Goal: Task Accomplishment & Management: Manage account settings

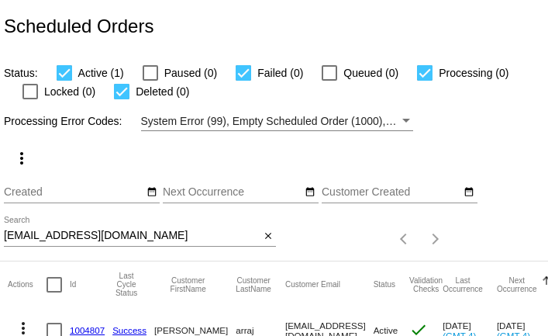
click at [153, 237] on input "meghalaina@gmail.com" at bounding box center [132, 235] width 256 height 12
paste input "j.cuccismith"
type input "j.cuccismith@gmail.com"
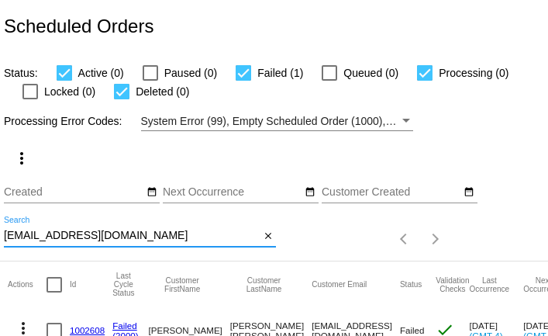
scroll to position [60, 0]
click at [68, 236] on input "j.cuccismith@gmail.com" at bounding box center [132, 235] width 256 height 12
paste input "sondra500@hot"
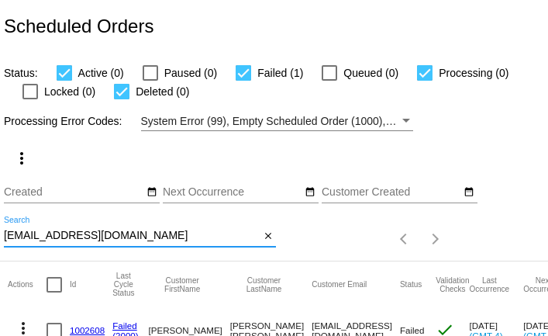
type input "sondra500@hotmail.com"
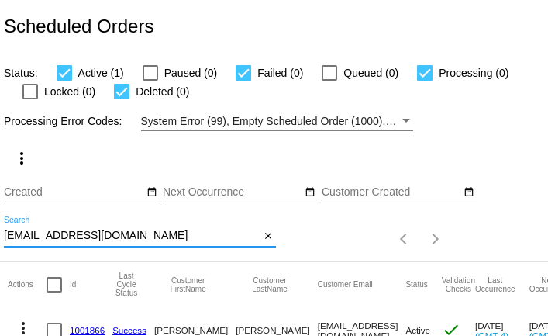
scroll to position [60, 0]
click at [49, 236] on input "[EMAIL_ADDRESS][DOMAIN_NAME]" at bounding box center [132, 235] width 256 height 12
click at [49, 236] on input "sondra500@hotmail.com" at bounding box center [132, 235] width 256 height 12
paste input "beckyh.27@g"
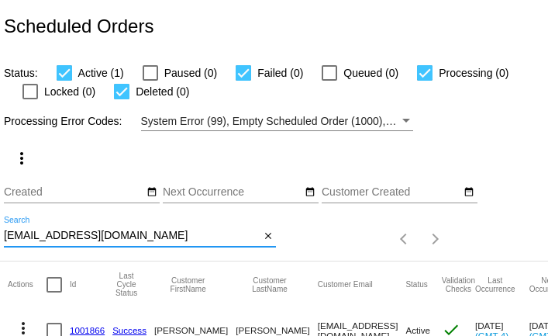
type input "beckyh.27@gmail.com"
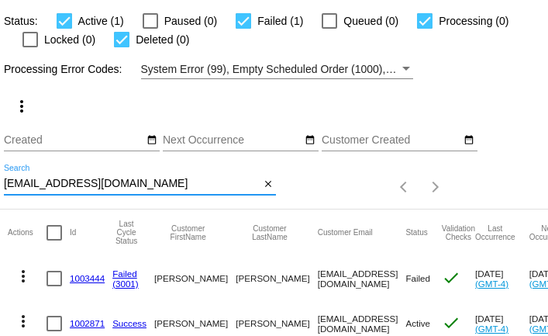
scroll to position [105, 0]
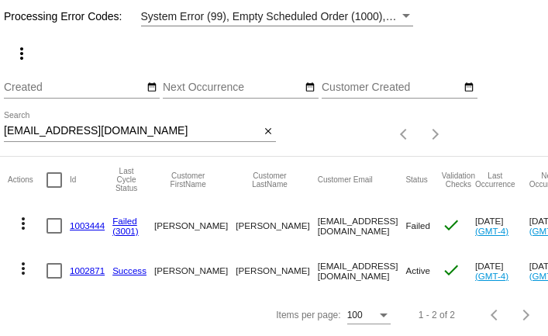
click at [84, 264] on mat-cell "1002871" at bounding box center [91, 270] width 43 height 45
click at [86, 272] on link "1002871" at bounding box center [87, 270] width 35 height 10
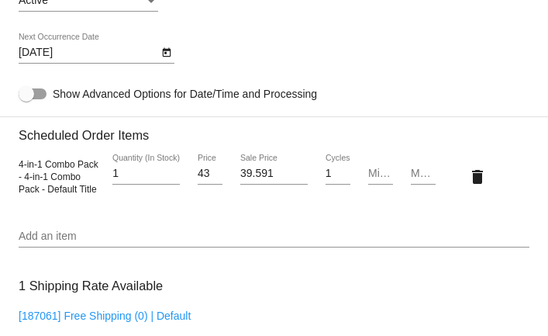
scroll to position [1099, 0]
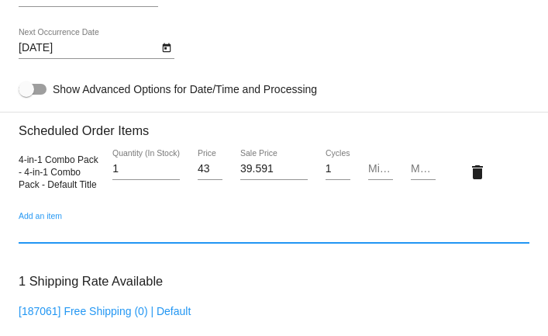
click at [75, 238] on input "Add an item" at bounding box center [274, 232] width 511 height 12
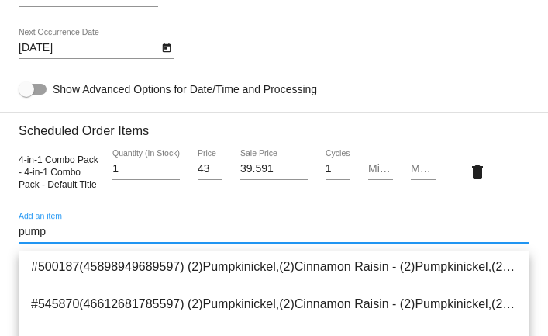
scroll to position [155, 0]
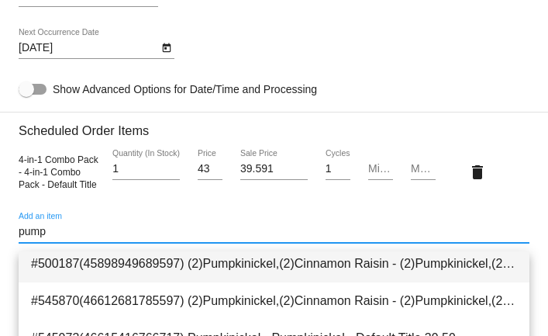
type input "pump"
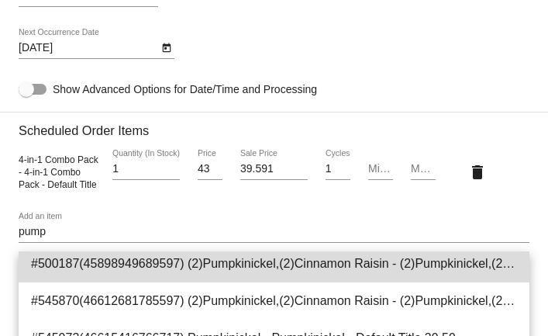
click at [92, 265] on span "#500187(45898949689597) (2)Pumpkinickel,(2)Cinnamon Raisin - (2)Pumpkinickel,(2…" at bounding box center [274, 263] width 486 height 37
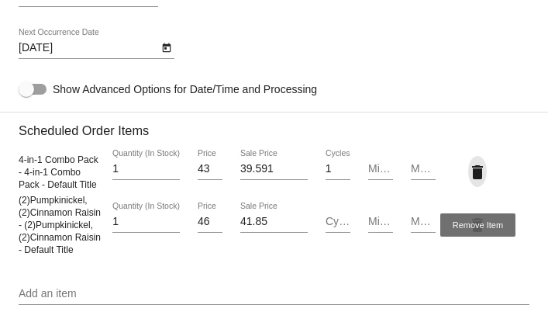
click at [475, 181] on mat-icon "delete" at bounding box center [477, 172] width 19 height 19
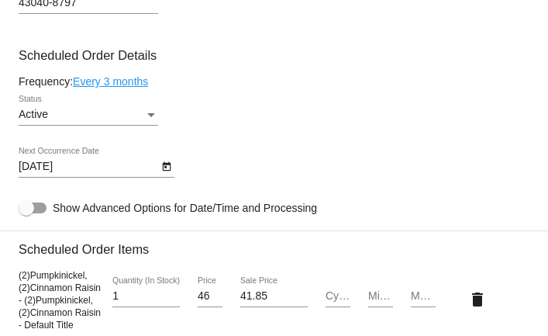
scroll to position [977, 0]
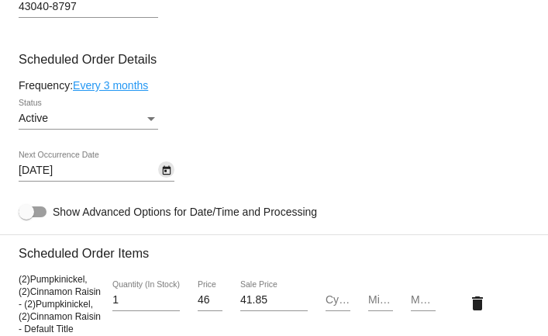
click at [168, 180] on icon "Open calendar" at bounding box center [166, 170] width 11 height 19
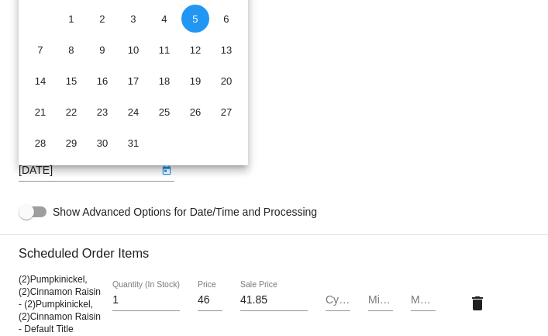
click at [336, 92] on div at bounding box center [274, 168] width 548 height 336
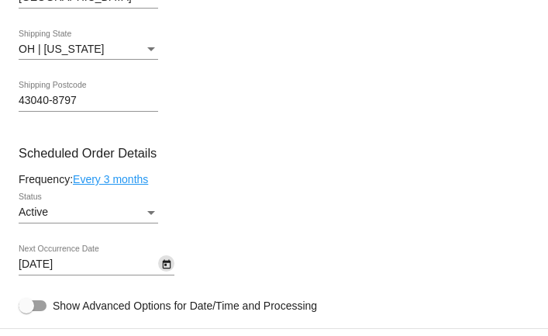
scroll to position [872, 0]
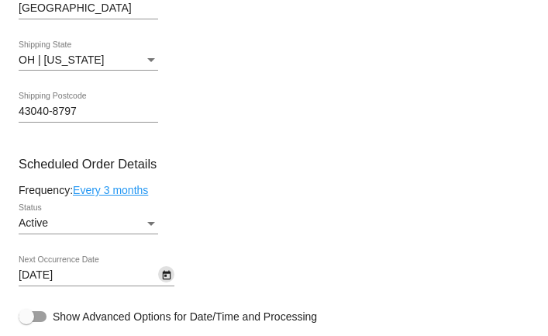
click at [167, 276] on icon "Open calendar" at bounding box center [166, 275] width 11 height 19
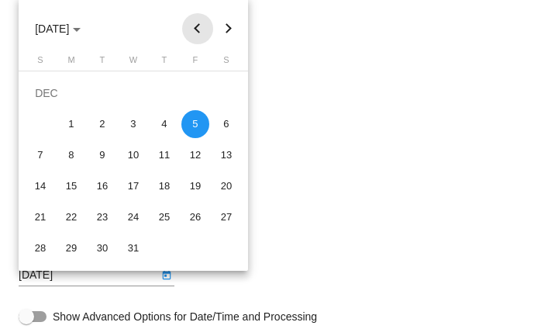
click at [199, 28] on button "Previous month" at bounding box center [197, 28] width 31 height 31
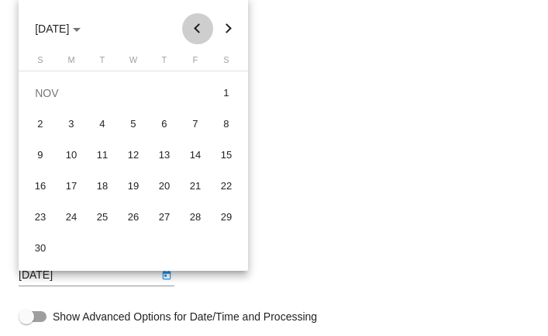
click at [199, 28] on button "Previous month" at bounding box center [197, 28] width 31 height 31
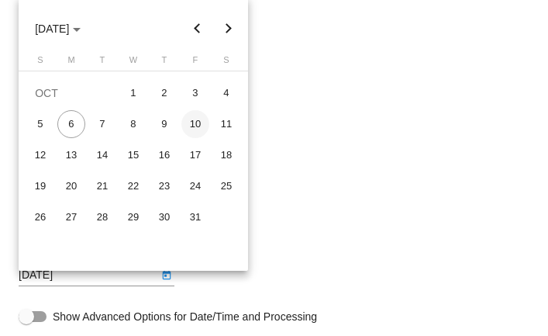
click at [194, 129] on div "10" at bounding box center [195, 124] width 28 height 28
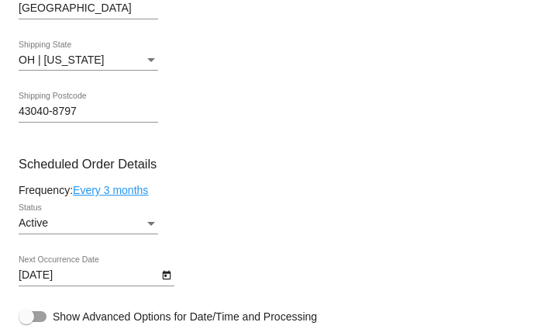
click at [136, 196] on link "Every 3 months" at bounding box center [110, 190] width 75 height 12
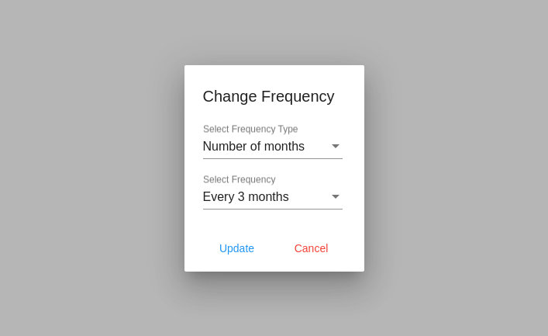
click at [240, 155] on div "Number of months Select Frequency Type" at bounding box center [273, 141] width 140 height 35
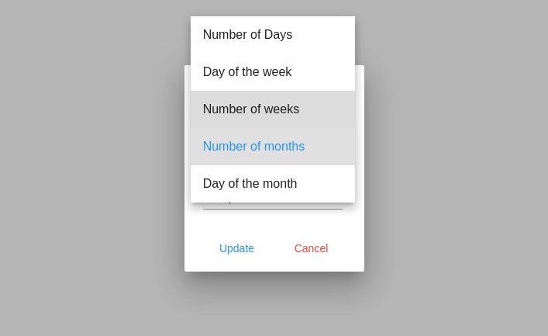
click at [253, 99] on span "Number of weeks" at bounding box center [273, 109] width 140 height 37
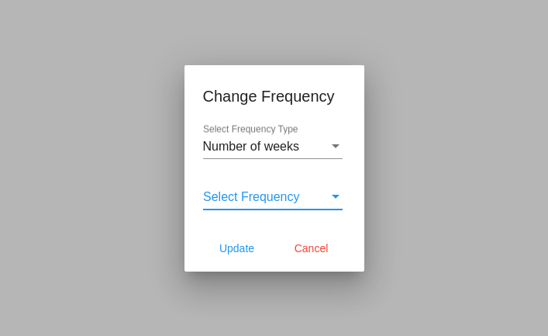
click at [261, 192] on span "Select Frequency" at bounding box center [251, 196] width 97 height 13
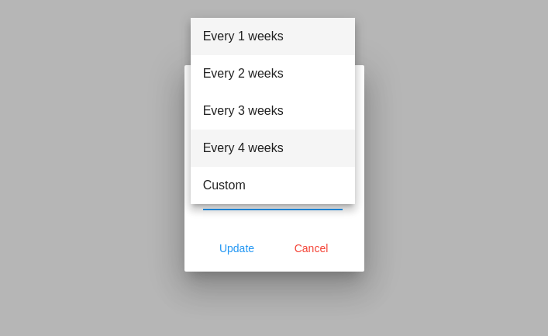
click at [261, 146] on span "Every 4 weeks" at bounding box center [273, 147] width 140 height 37
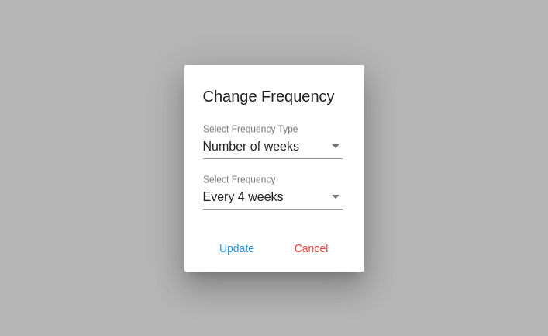
click at [314, 156] on div "Number of weeks Select Frequency Type" at bounding box center [273, 141] width 140 height 35
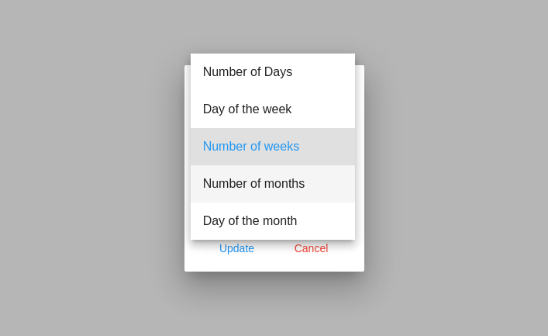
click at [302, 181] on span "Number of months" at bounding box center [273, 183] width 140 height 37
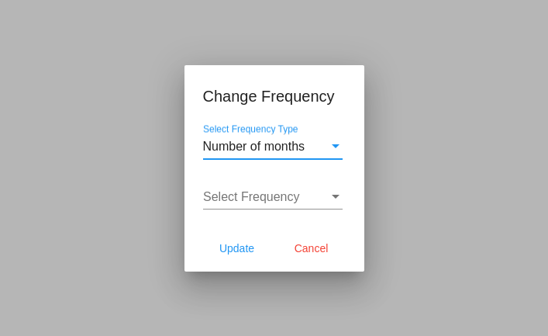
click at [298, 143] on span "Number of months" at bounding box center [254, 146] width 102 height 13
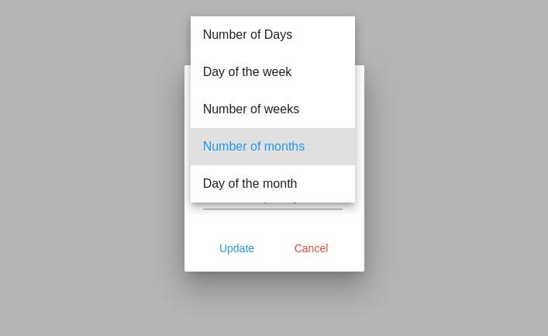
click at [298, 143] on span "Number of months" at bounding box center [273, 146] width 140 height 37
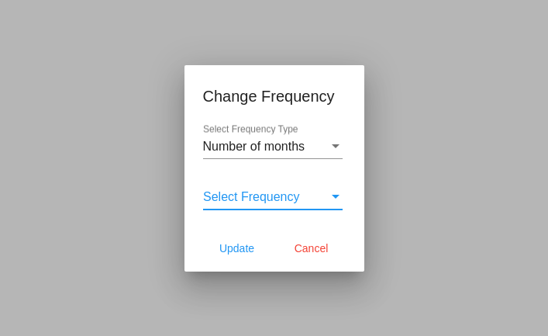
click at [293, 196] on span "Select Frequency" at bounding box center [251, 196] width 97 height 13
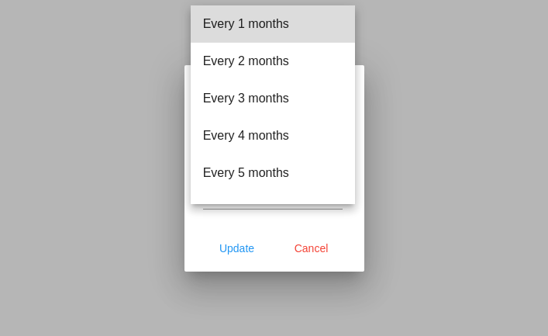
click at [230, 31] on span "Every 1 months" at bounding box center [273, 23] width 140 height 37
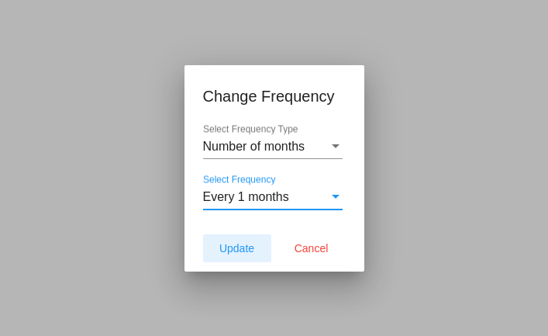
click at [246, 246] on span "Update" at bounding box center [236, 248] width 35 height 12
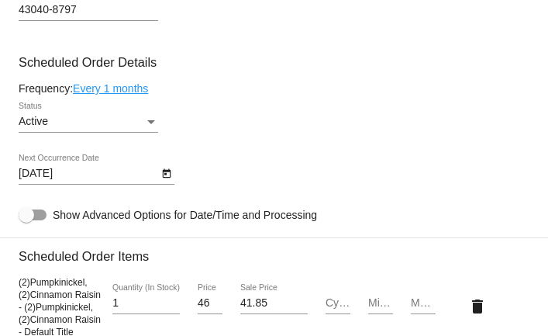
scroll to position [987, 0]
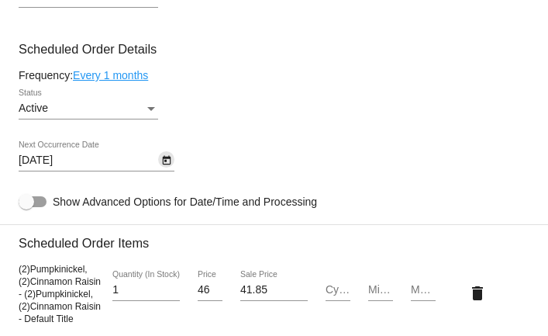
click at [167, 170] on icon "Open calendar" at bounding box center [166, 160] width 11 height 19
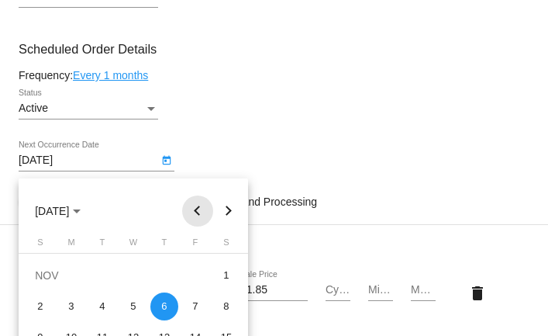
click at [203, 210] on button "Previous month" at bounding box center [197, 210] width 31 height 31
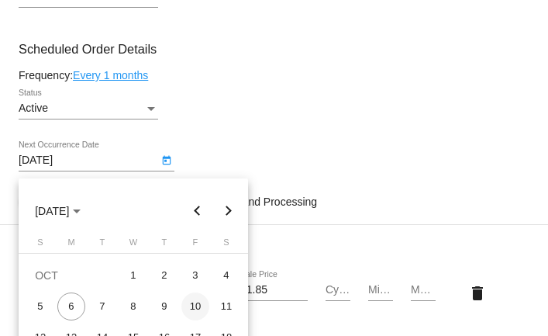
click at [197, 300] on div "10" at bounding box center [195, 306] width 28 height 28
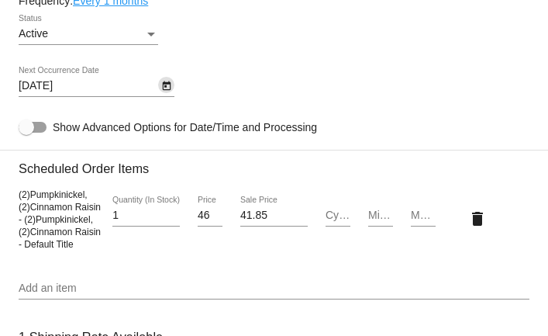
scroll to position [1029, 0]
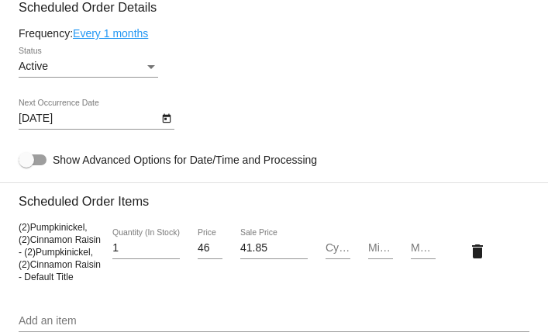
click at [144, 40] on link "Every 1 months" at bounding box center [110, 33] width 75 height 12
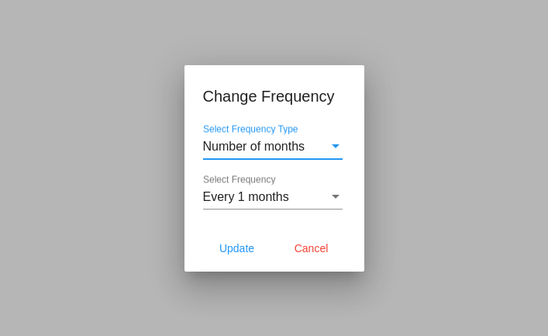
click at [337, 143] on div "Select Frequency Type" at bounding box center [336, 147] width 14 height 14
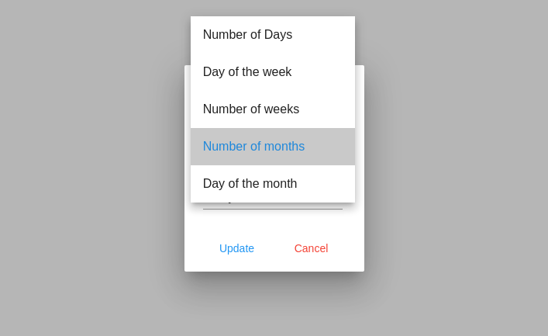
click at [337, 143] on span "Number of months" at bounding box center [273, 146] width 140 height 37
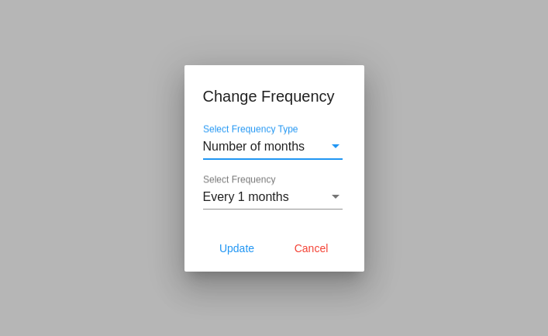
click at [337, 143] on div "Select Frequency Type" at bounding box center [336, 147] width 14 height 14
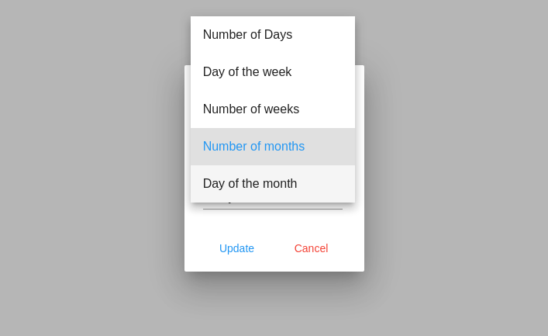
click at [308, 188] on span "Day of the month" at bounding box center [273, 183] width 140 height 37
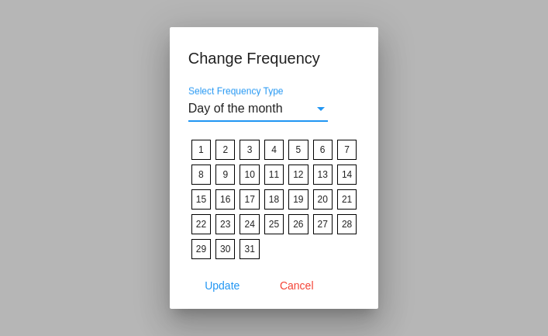
click at [250, 174] on label "10" at bounding box center [249, 174] width 19 height 20
click at [0, 0] on input "10" at bounding box center [0, 0] width 0 height 0
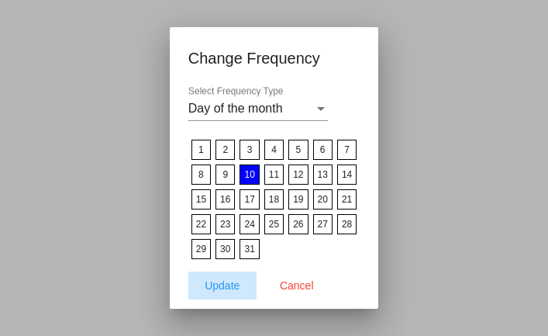
click at [226, 285] on span "Update" at bounding box center [222, 285] width 35 height 12
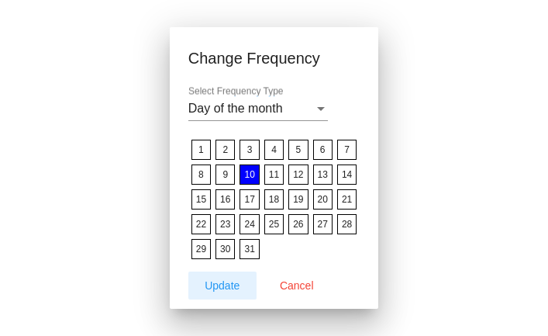
type input "11/10/2025"
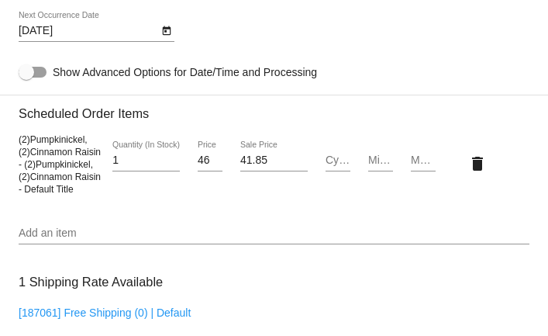
scroll to position [1117, 0]
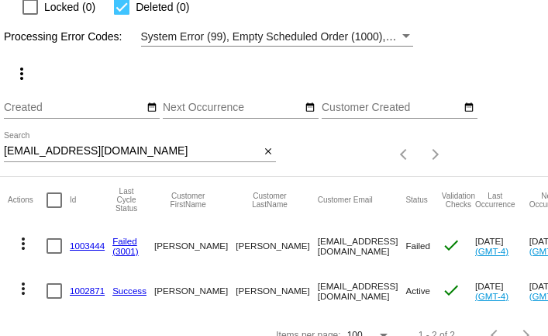
scroll to position [105, 0]
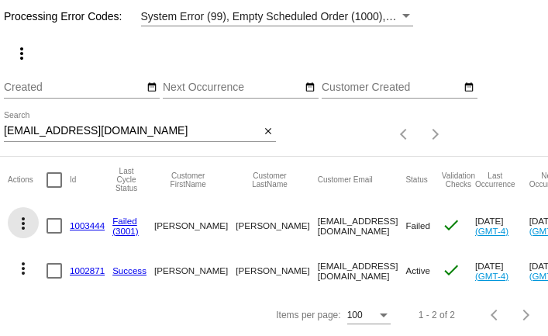
click at [23, 225] on mat-icon "more_vert" at bounding box center [23, 223] width 19 height 19
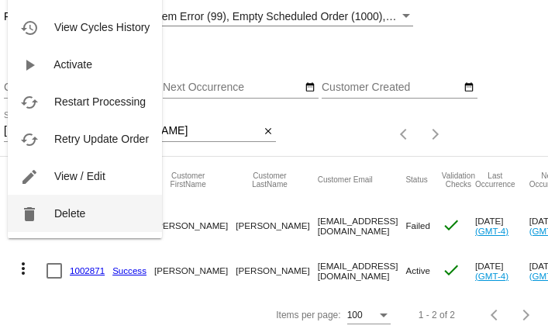
click at [66, 222] on button "delete Delete" at bounding box center [85, 213] width 154 height 37
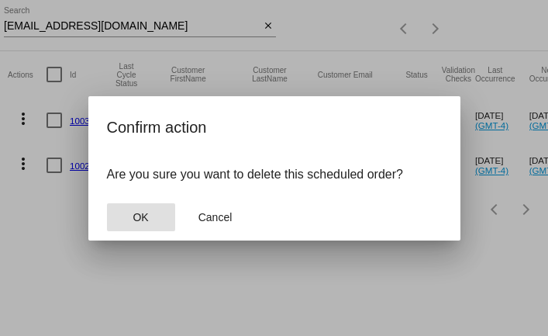
click at [165, 217] on button "OK" at bounding box center [141, 217] width 68 height 28
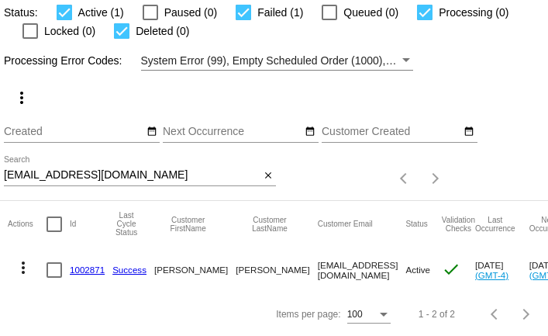
scroll to position [60, 0]
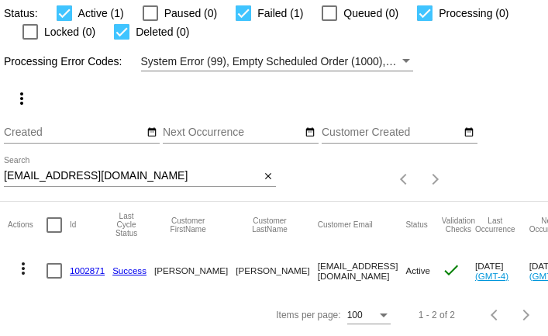
click at [81, 270] on link "1002871" at bounding box center [87, 270] width 35 height 10
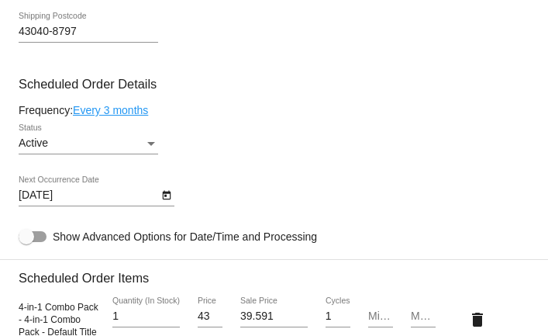
scroll to position [954, 0]
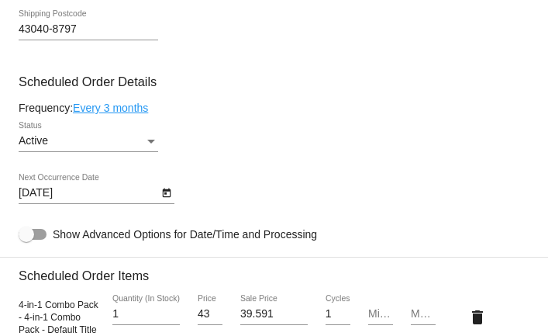
click at [130, 204] on div "12/5/2025 Next Occurrence Date" at bounding box center [89, 189] width 140 height 30
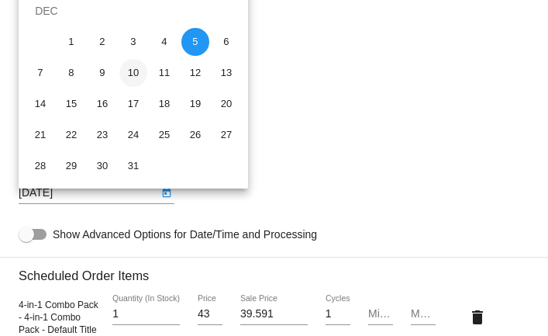
click at [138, 77] on div "10" at bounding box center [133, 73] width 28 height 28
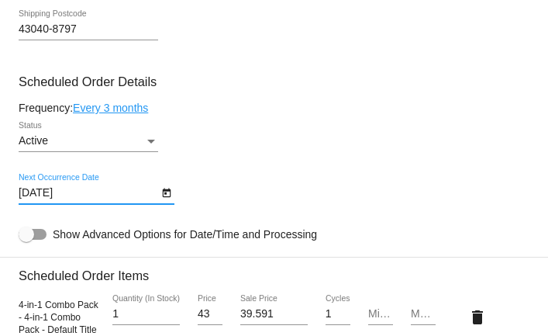
click at [136, 112] on link "Every 3 months" at bounding box center [110, 108] width 75 height 12
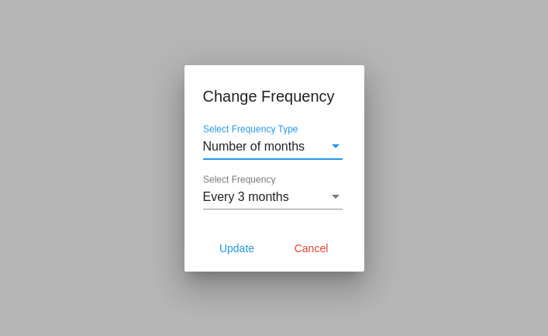
click at [221, 142] on span "Number of months" at bounding box center [254, 146] width 102 height 13
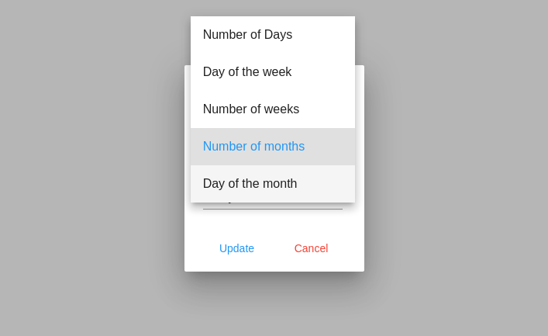
click at [226, 180] on span "Day of the month" at bounding box center [273, 183] width 140 height 37
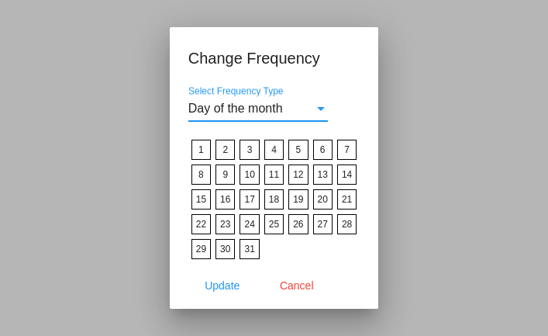
click at [252, 174] on label "10" at bounding box center [249, 174] width 19 height 20
click at [0, 0] on input "10" at bounding box center [0, 0] width 0 height 0
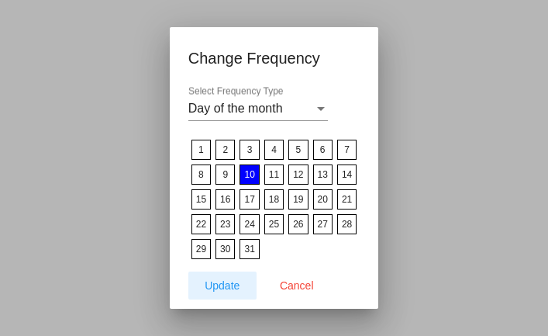
click at [224, 281] on span "Update" at bounding box center [222, 285] width 35 height 12
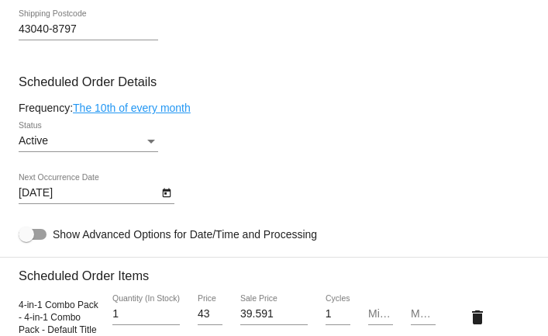
type input "11/10/2025"
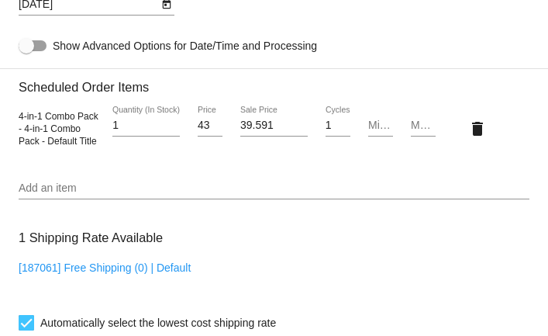
scroll to position [1160, 0]
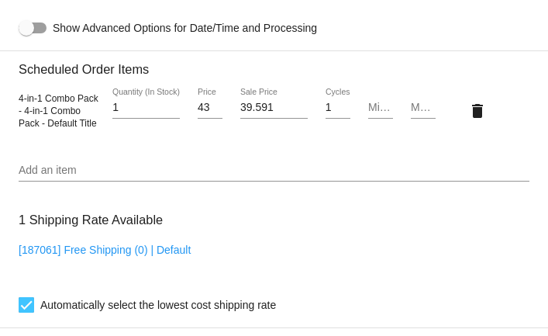
click at [195, 177] on input "Add an item" at bounding box center [274, 170] width 511 height 12
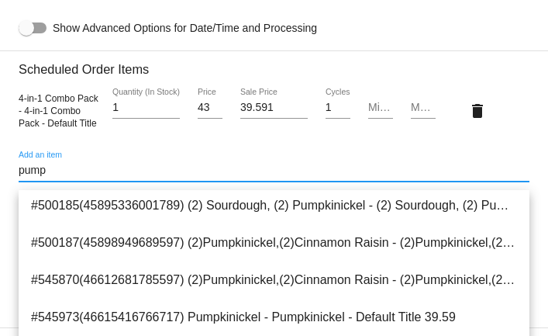
scroll to position [118, 0]
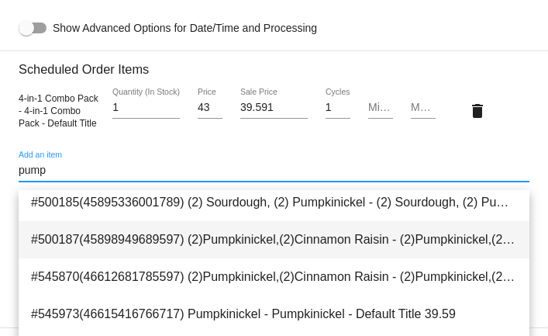
type input "pump"
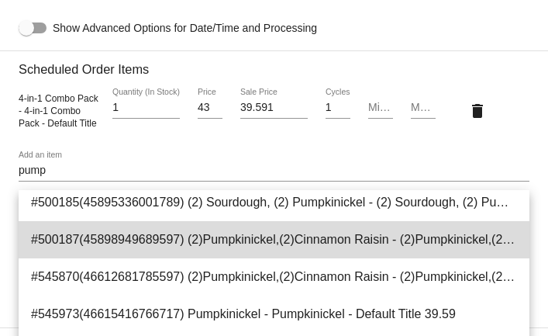
click at [290, 238] on span "#500187(45898949689597) (2)Pumpkinickel,(2)Cinnamon Raisin - (2)Pumpkinickel,(2…" at bounding box center [274, 239] width 486 height 37
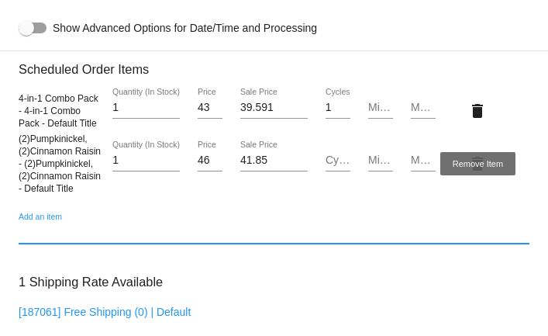
click at [478, 119] on mat-icon "delete" at bounding box center [477, 111] width 19 height 19
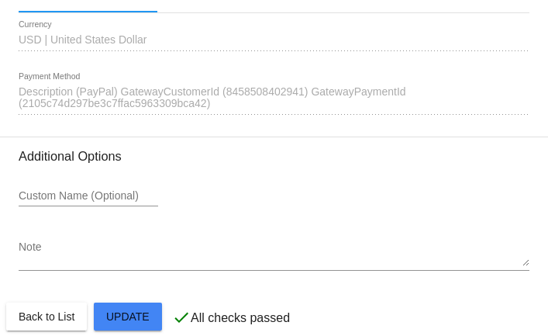
scroll to position [1717, 0]
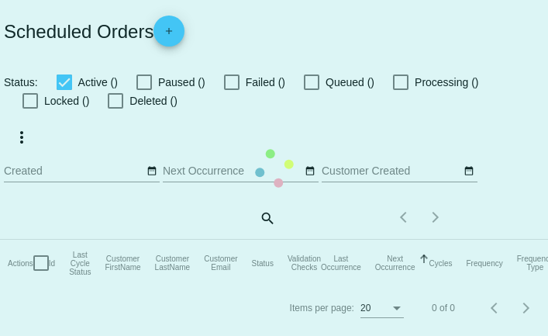
checkbox input "true"
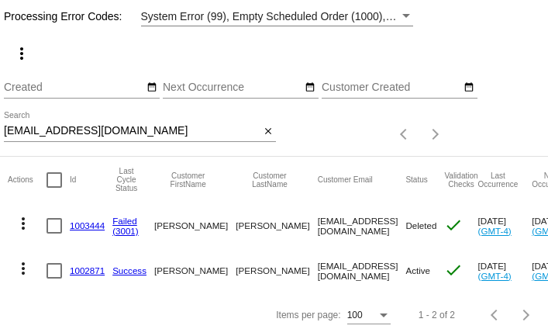
click at [167, 140] on div "beckyh.27@gmail.com Search" at bounding box center [132, 127] width 256 height 30
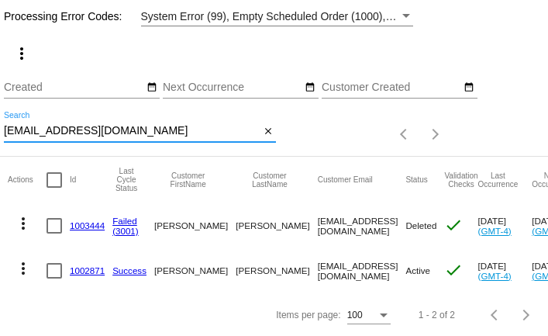
click at [167, 140] on div "beckyh.27@gmail.com Search" at bounding box center [132, 127] width 256 height 30
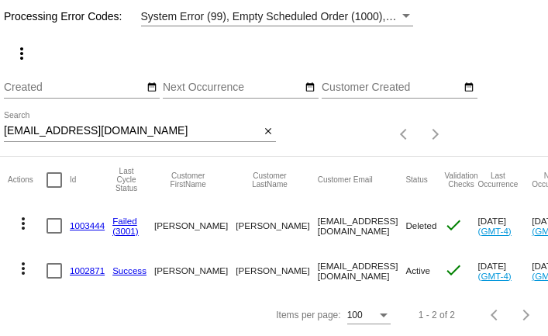
click at [167, 122] on div "beckyh.27@gmail.com Search" at bounding box center [132, 127] width 256 height 30
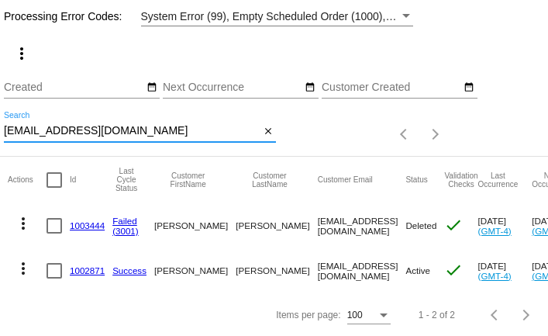
click at [167, 129] on input "beckyh.27@gmail.com" at bounding box center [132, 131] width 256 height 12
paste input "jm1969b"
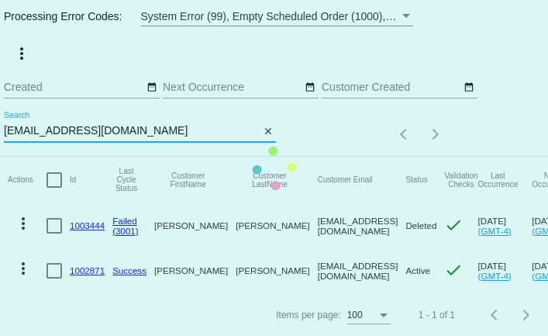
scroll to position [60, 0]
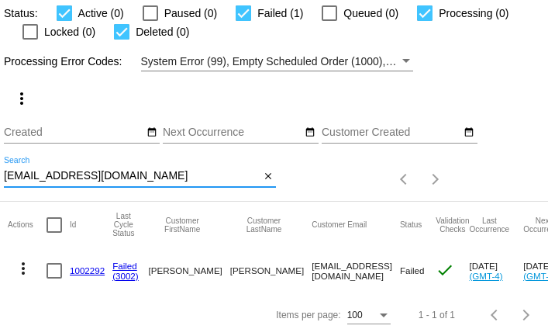
type input "bjm1969b@gmail.com"
click at [22, 271] on mat-icon "more_vert" at bounding box center [23, 268] width 19 height 19
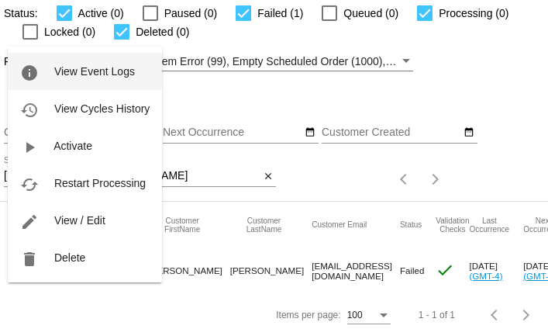
click at [87, 75] on span "View Event Logs" at bounding box center [94, 71] width 81 height 12
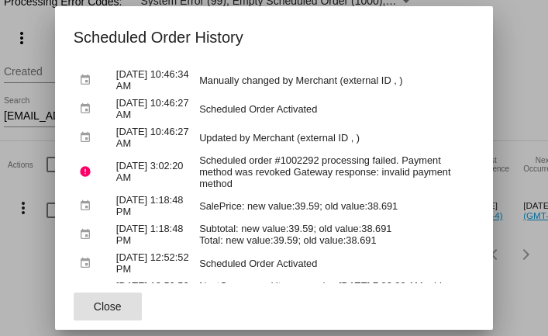
scroll to position [0, 0]
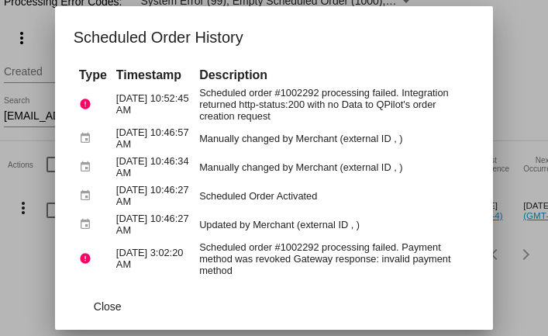
click at [533, 19] on div at bounding box center [274, 168] width 548 height 336
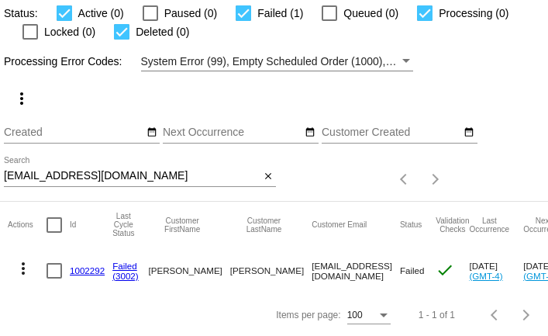
click at [95, 271] on link "1002292" at bounding box center [87, 270] width 35 height 10
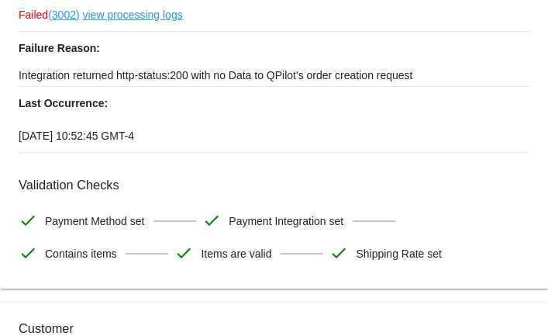
scroll to position [170, 0]
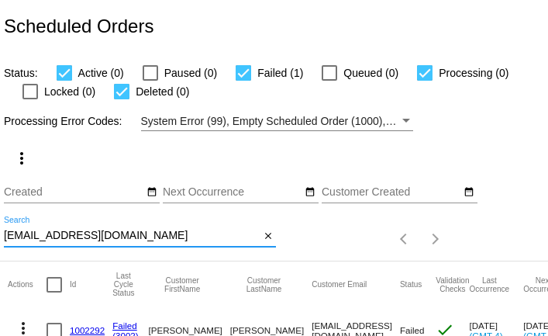
click at [129, 238] on input "[EMAIL_ADDRESS][DOMAIN_NAME]" at bounding box center [132, 235] width 256 height 12
paste input "[EMAIL_ADDRESS]"
type input "[EMAIL_ADDRESS][DOMAIN_NAME]"
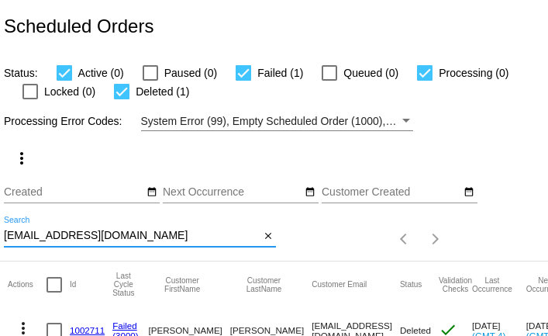
scroll to position [105, 0]
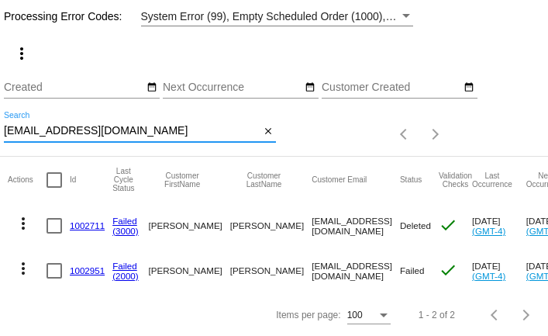
click at [26, 271] on mat-icon "more_vert" at bounding box center [23, 268] width 19 height 19
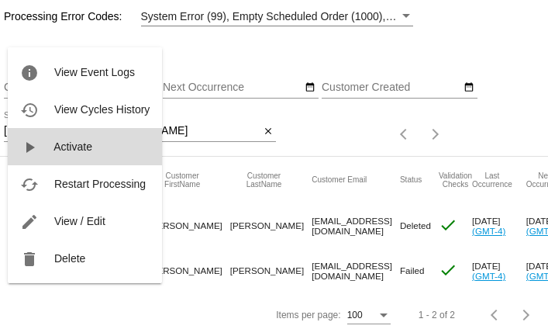
click at [59, 150] on span "Activate" at bounding box center [72, 146] width 39 height 12
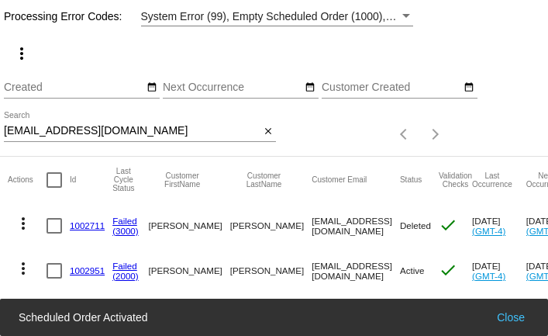
click at [22, 271] on mat-icon "more_vert" at bounding box center [23, 268] width 19 height 19
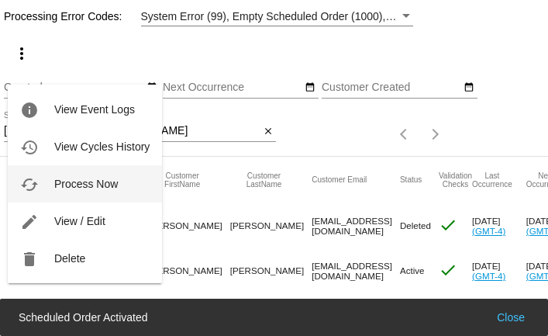
click at [67, 187] on span "Process Now" at bounding box center [86, 184] width 64 height 12
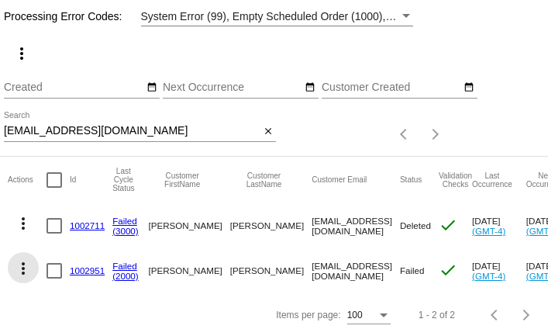
click at [24, 267] on mat-icon "more_vert" at bounding box center [23, 268] width 19 height 19
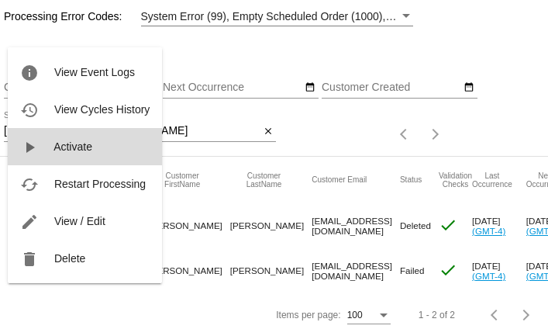
click at [65, 153] on span "Activate" at bounding box center [72, 146] width 39 height 12
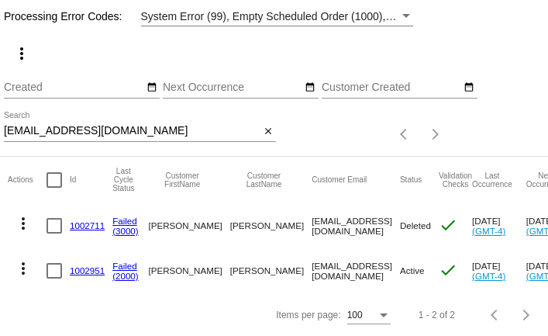
click at [168, 130] on input "bethwebb1960@yahoo.com" at bounding box center [132, 131] width 256 height 12
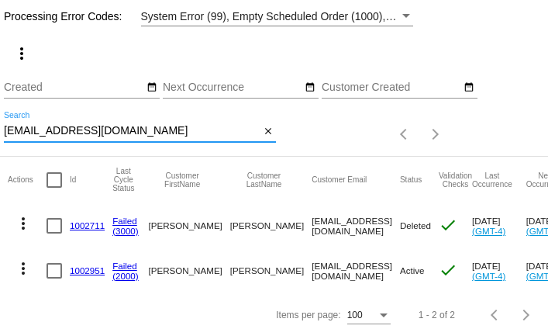
click at [168, 130] on input "bethwebb1960@yahoo.com" at bounding box center [132, 131] width 256 height 12
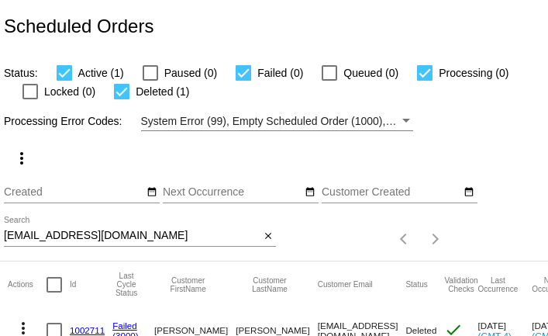
click at [178, 240] on input "[EMAIL_ADDRESS][DOMAIN_NAME]" at bounding box center [132, 235] width 256 height 12
paste input "[EMAIL_ADDRESS]"
type input "[EMAIL_ADDRESS][DOMAIN_NAME]"
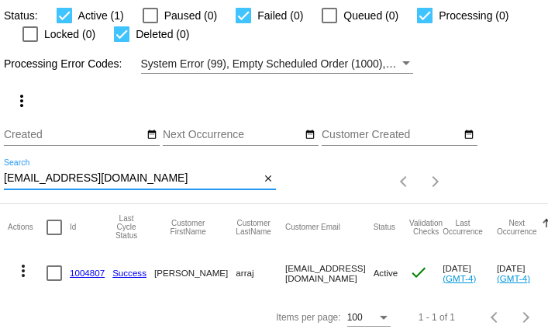
scroll to position [60, 0]
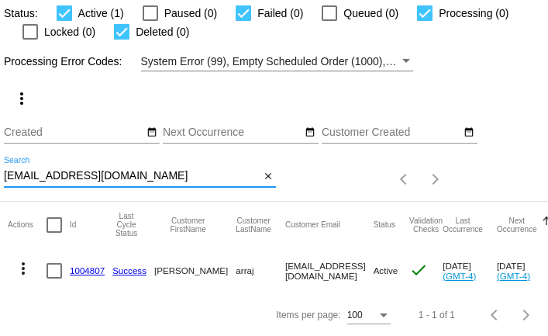
click at [21, 269] on mat-icon "more_vert" at bounding box center [23, 268] width 19 height 19
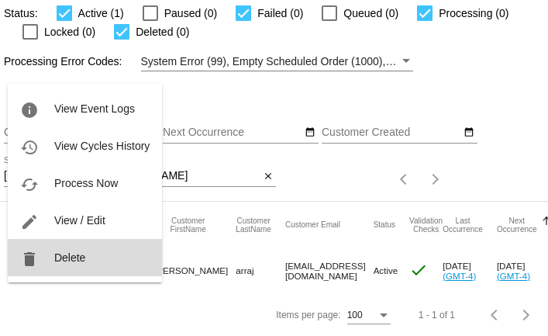
click at [57, 262] on span "Delete" at bounding box center [69, 257] width 31 height 12
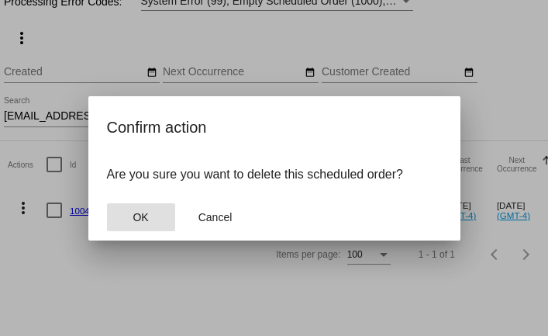
click at [138, 222] on span "OK" at bounding box center [141, 217] width 16 height 12
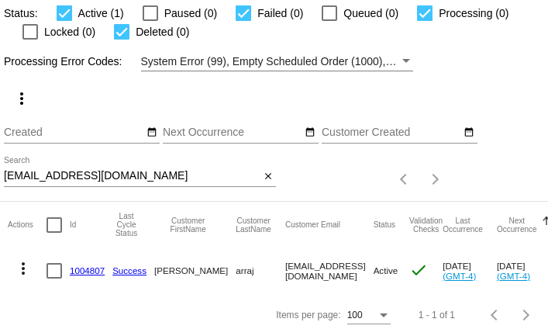
scroll to position [15, 0]
